Goal: Information Seeking & Learning: Find specific fact

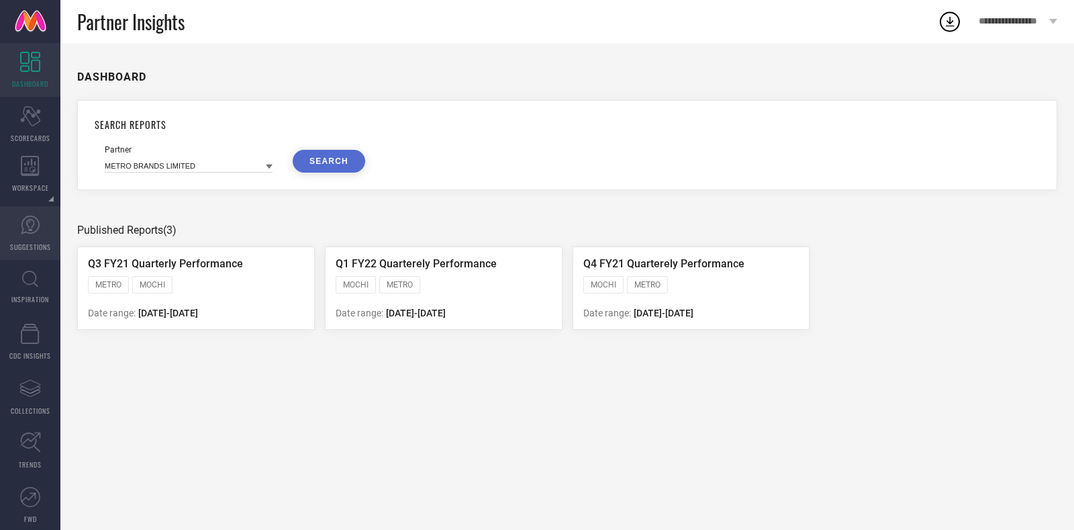
click at [30, 240] on link "SUGGESTIONS" at bounding box center [30, 233] width 60 height 54
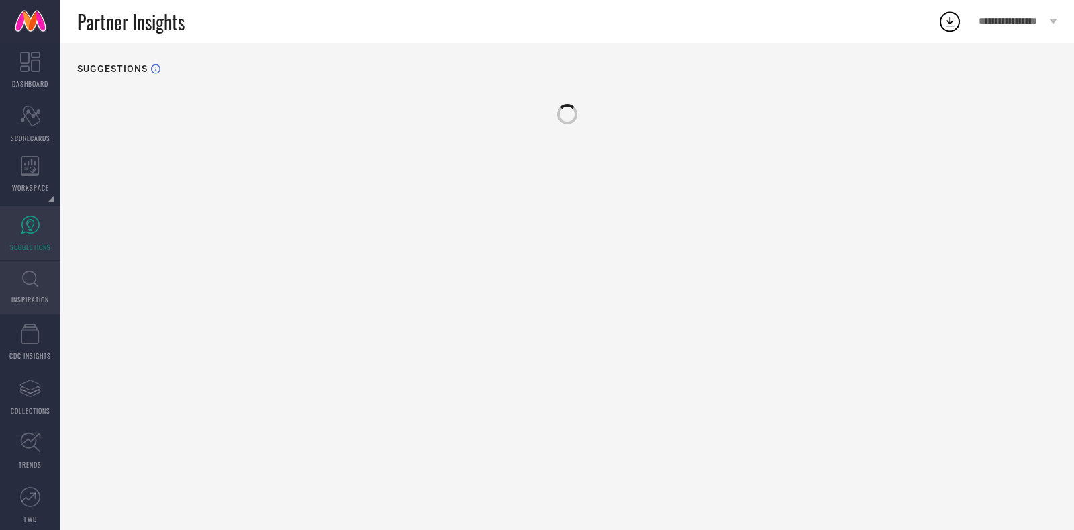
click at [30, 301] on span "INSPIRATION" at bounding box center [30, 299] width 38 height 10
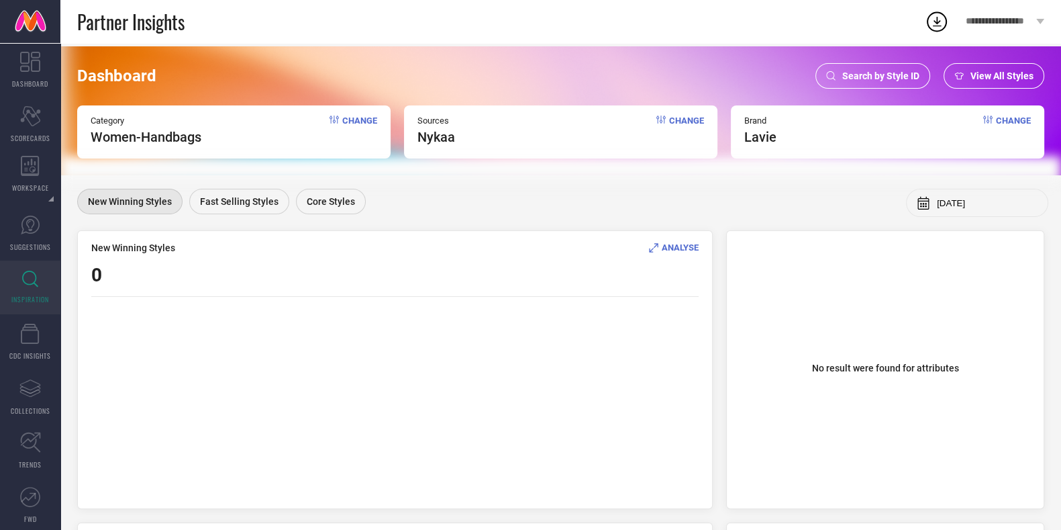
click at [862, 70] on span "Search by Style ID" at bounding box center [880, 75] width 77 height 11
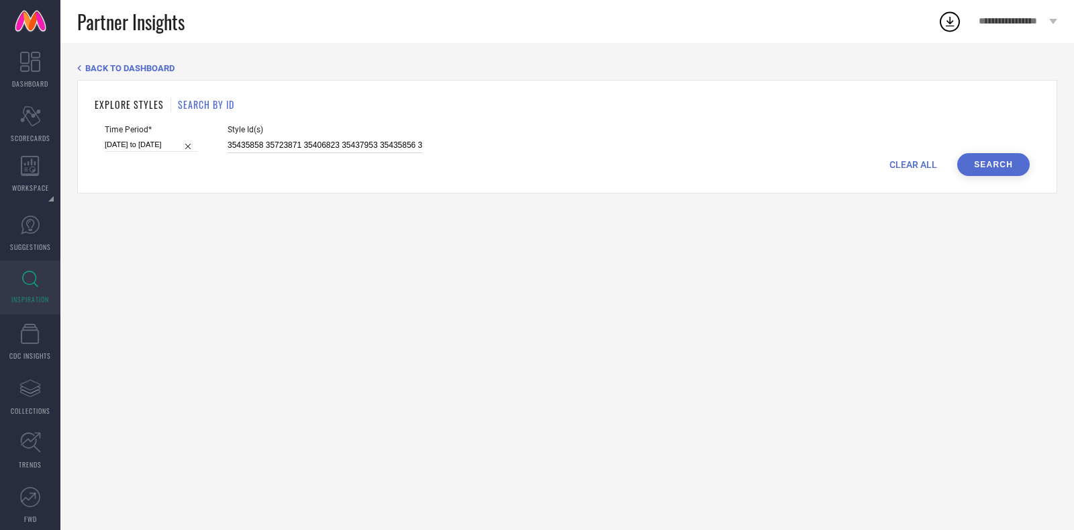
click at [301, 148] on input "35435858 35723871 35406823 35437953 35435856 35437906 35406824 35406825 3543586…" at bounding box center [325, 145] width 195 height 15
paste input "6538324 36514842 36514584 36424306 36514942 36493400 36538940 36493401 36514586…"
type input "36538324 36514842 36514584 36424306 36514942 36493400 36538940 36493401 3651458…"
select select "1"
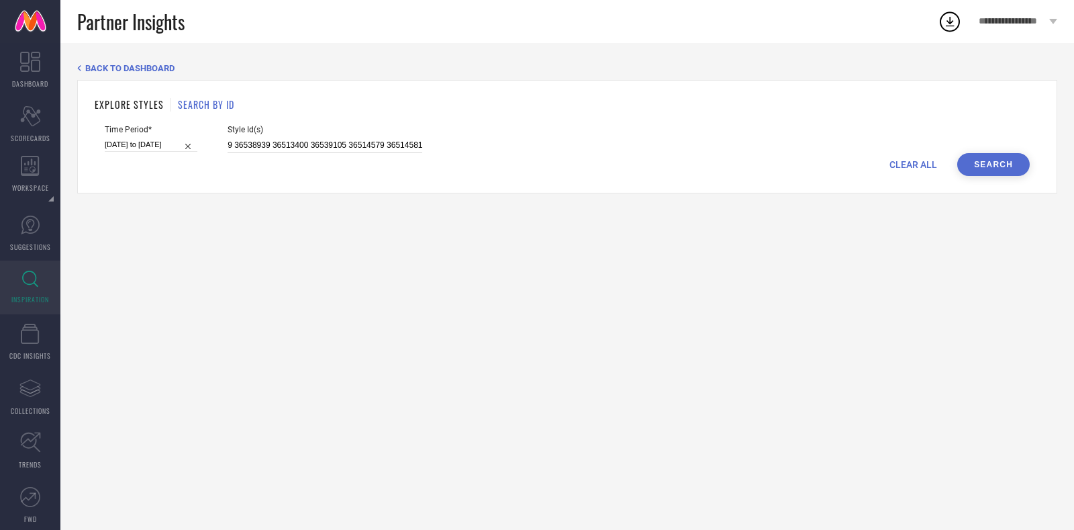
select select "2025"
select select "2"
select select "2025"
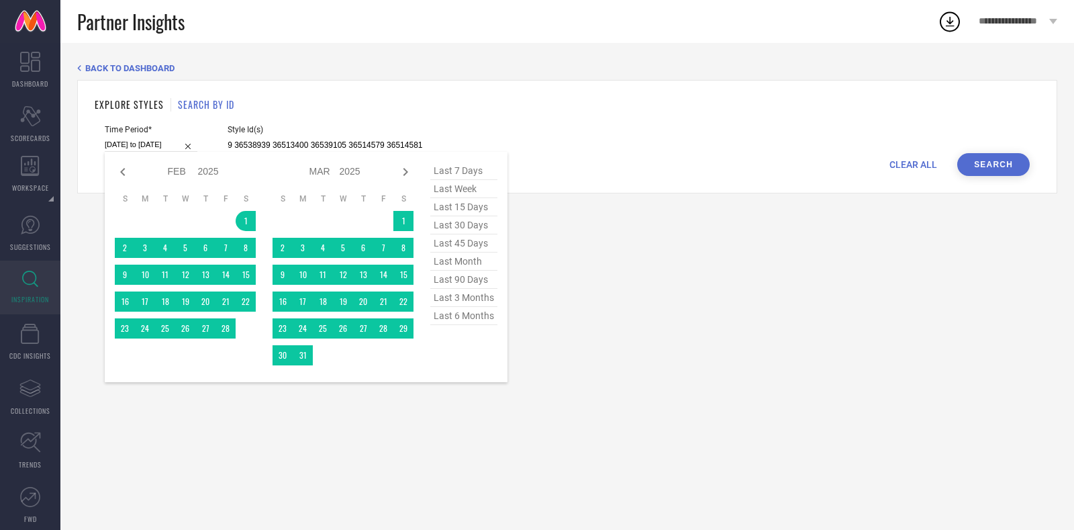
click at [181, 144] on input "[DATE] to [DATE]" at bounding box center [151, 145] width 93 height 14
type input "36538324 36514842 36514584 36424306 36514942 36493400 36538940 36493401 3651458…"
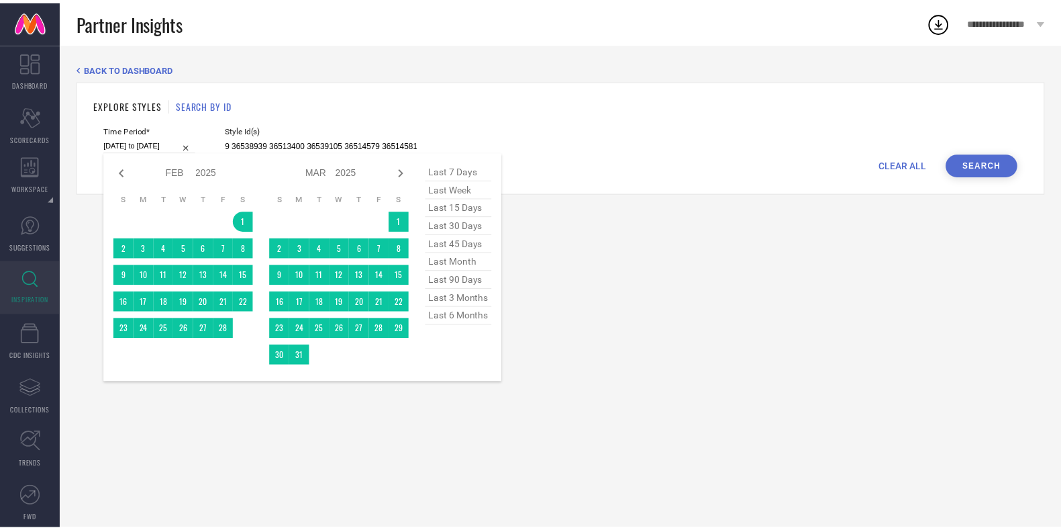
scroll to position [0, 0]
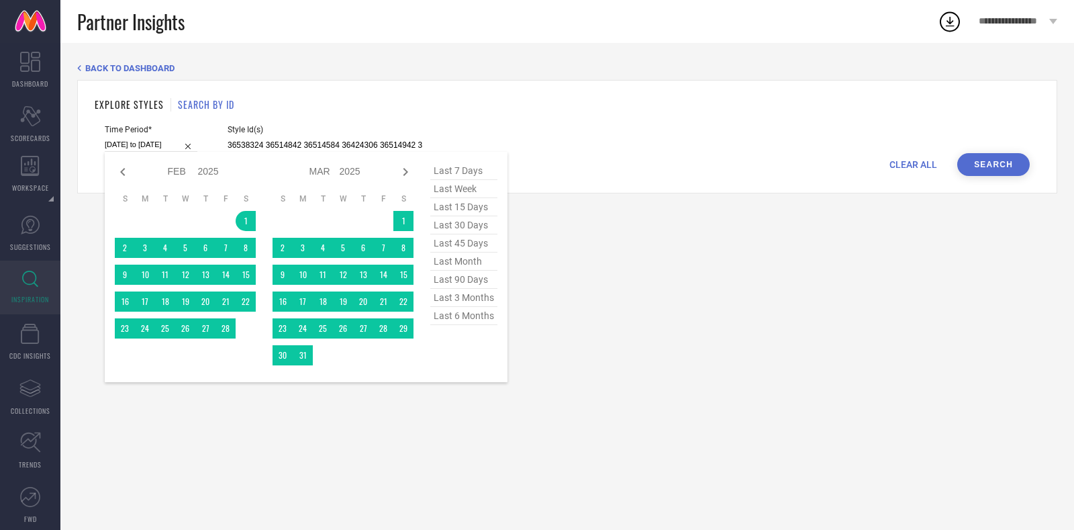
click at [473, 205] on span "last 15 days" at bounding box center [463, 207] width 67 height 18
type input "[DATE] to [DATE]"
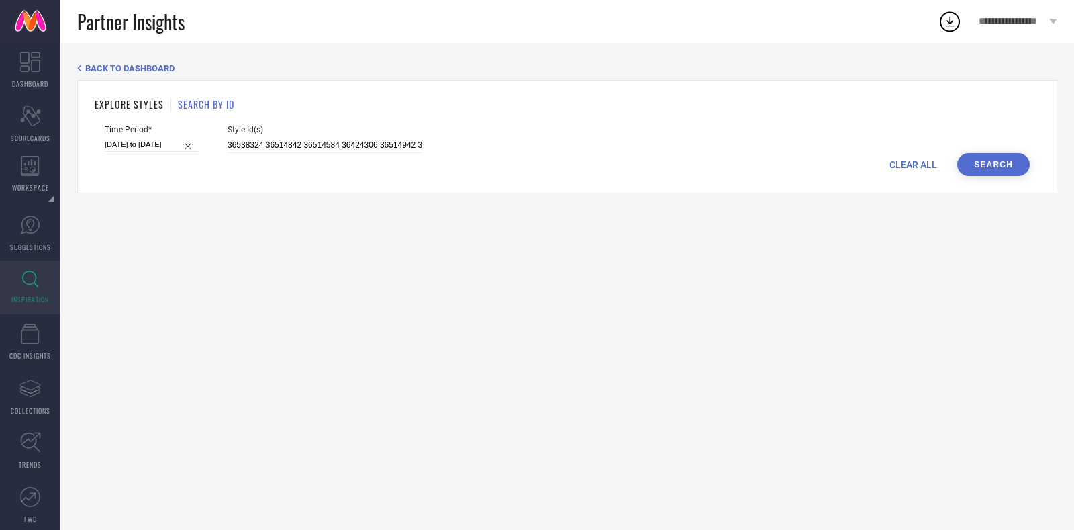
select select "7"
select select "2025"
select select "8"
select select "2025"
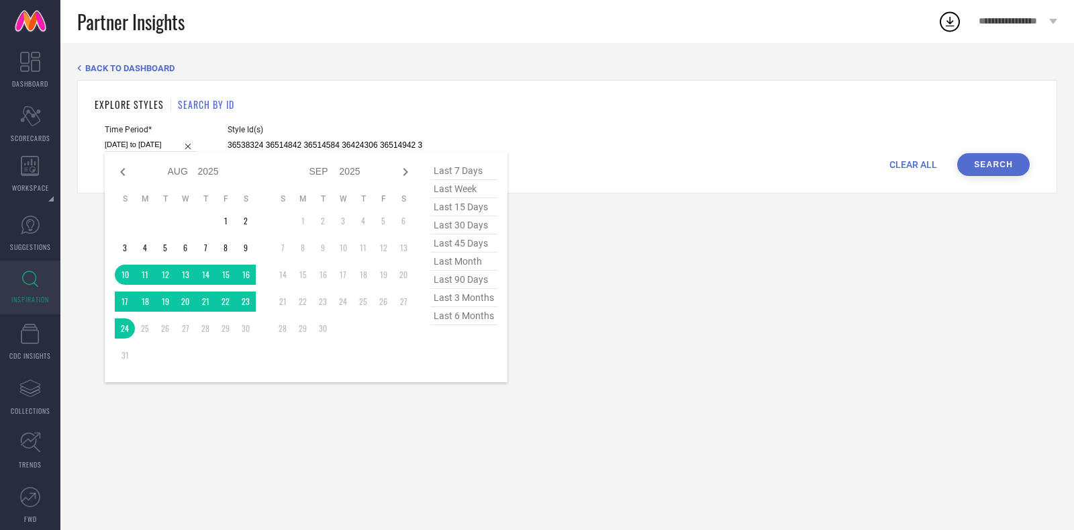
click at [169, 146] on input "[DATE] to [DATE]" at bounding box center [151, 145] width 93 height 14
click at [480, 318] on span "last 6 months" at bounding box center [463, 316] width 67 height 18
type input "[DATE] to [DATE]"
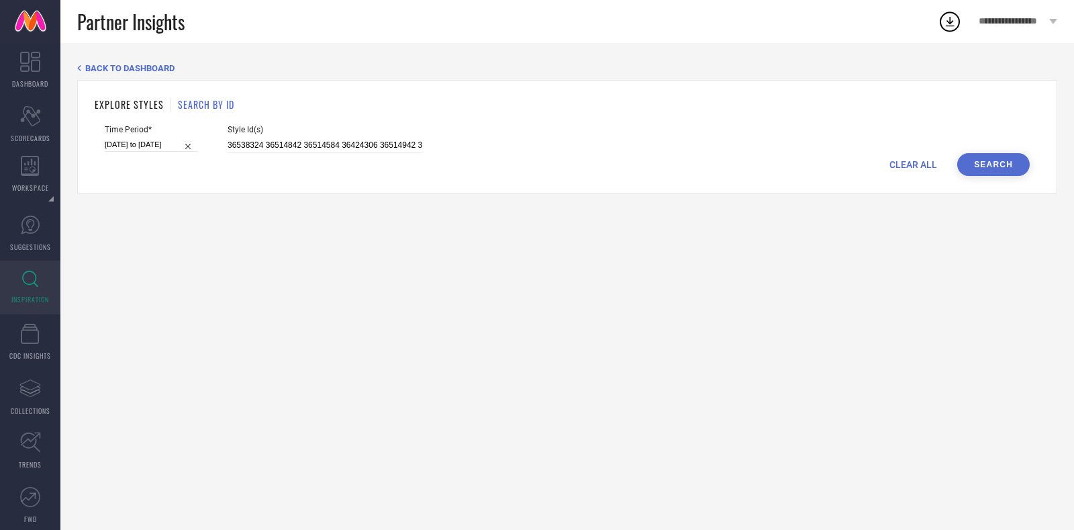
click at [988, 164] on button "Search" at bounding box center [993, 164] width 72 height 23
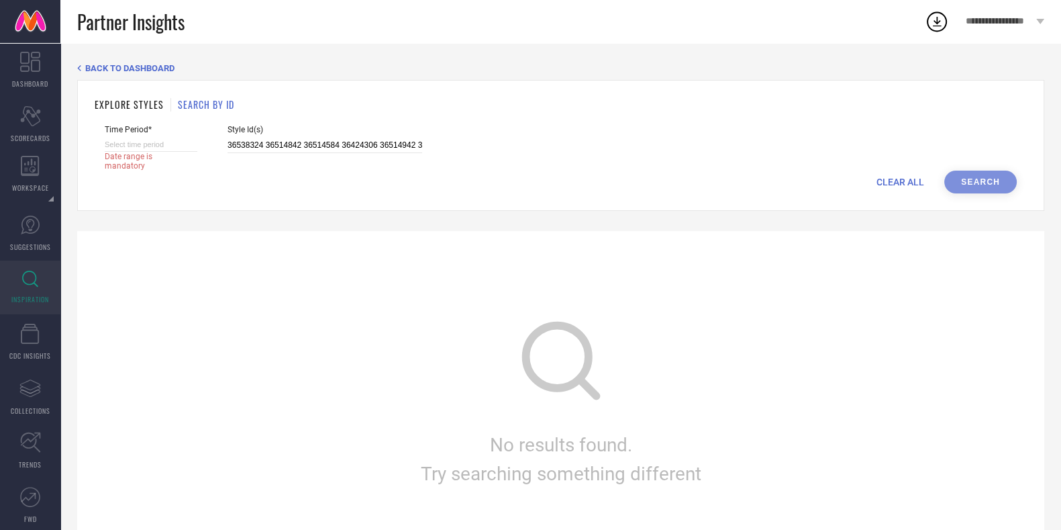
select select "7"
select select "2025"
select select "8"
select select "2025"
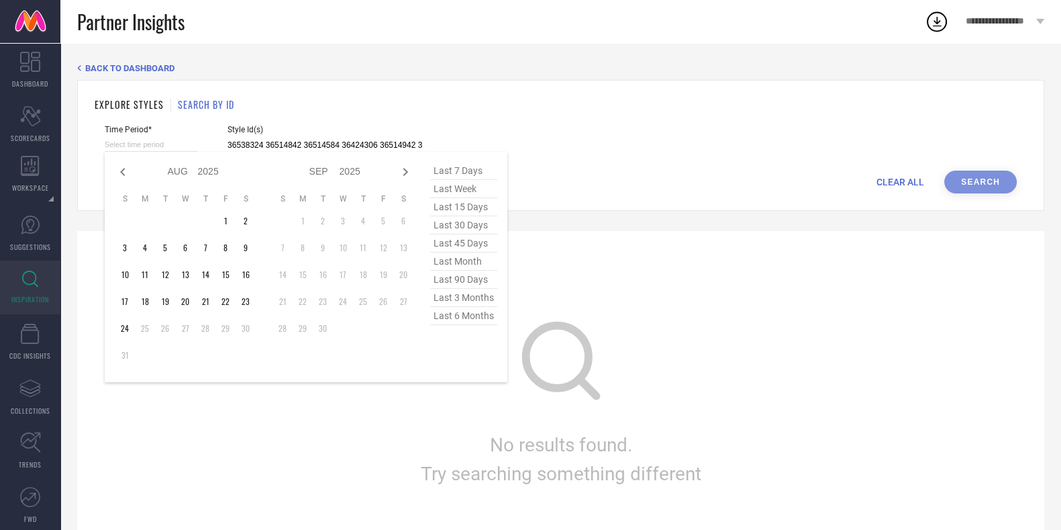
click at [168, 140] on input at bounding box center [151, 145] width 93 height 14
click at [473, 230] on span "last 30 days" at bounding box center [463, 225] width 67 height 18
type input "[DATE] to [DATE]"
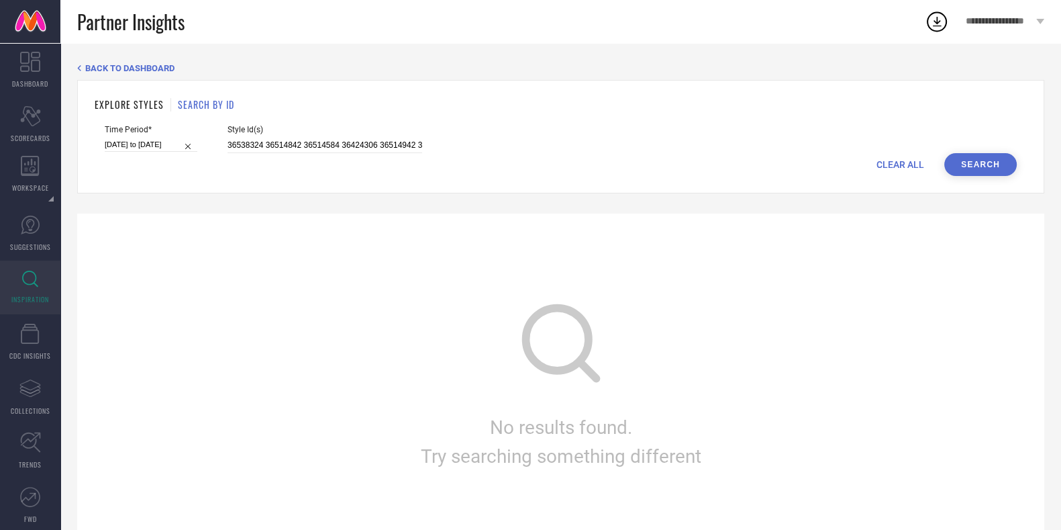
click at [989, 164] on button "Search" at bounding box center [980, 164] width 72 height 23
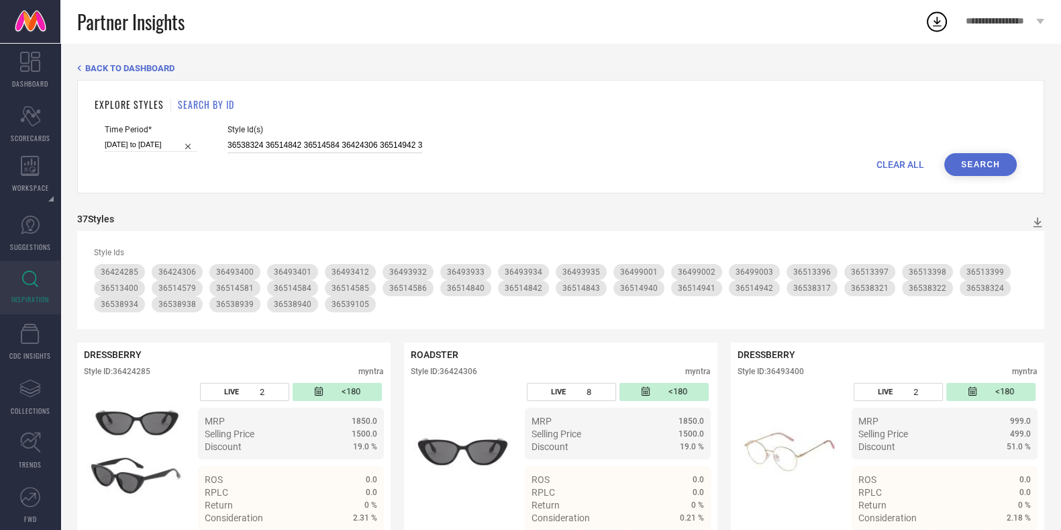
click at [358, 146] on input "36538324 36514842 36514584 36424306 36514942 36493400 36538940 36493401 3651458…" at bounding box center [325, 145] width 195 height 15
paste input "26759698 26759692 26759684 26759678 26759672 26759694 26759674 26759696 2675968…"
type input "26759698 26759692 26759684 26759678 26759672 26759694 26759674 26759696 2675968…"
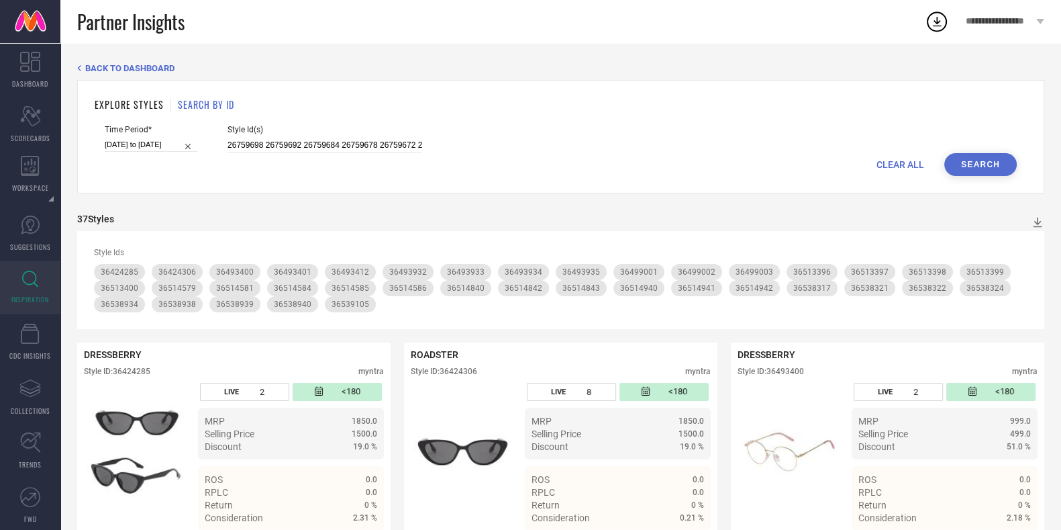
click at [980, 152] on div "Time Period* [DATE] to [DATE] Style Id(s) 26759698 26759692 26759684 26759678 2…" at bounding box center [561, 139] width 912 height 28
click at [973, 163] on button "Search" at bounding box center [980, 164] width 72 height 23
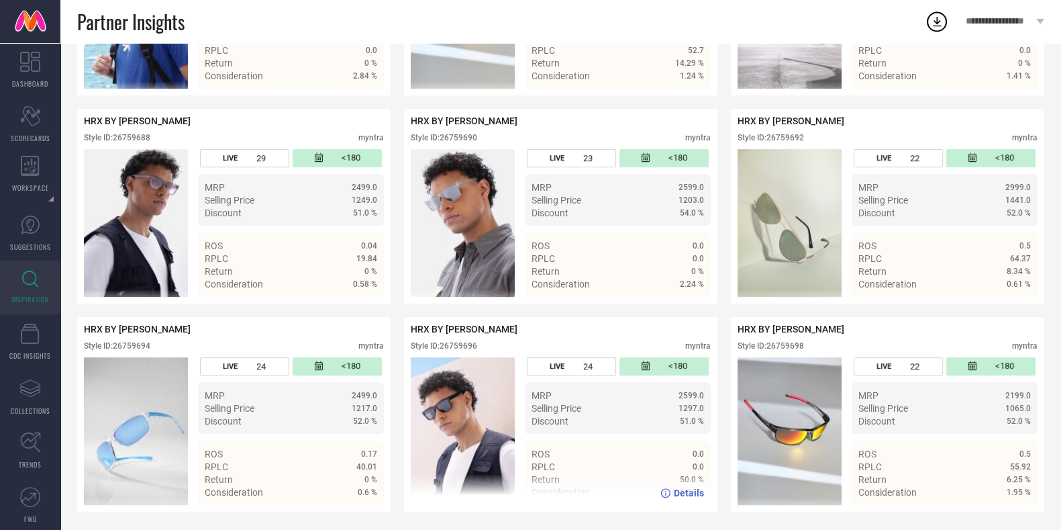
scroll to position [840, 0]
